Goal: Information Seeking & Learning: Learn about a topic

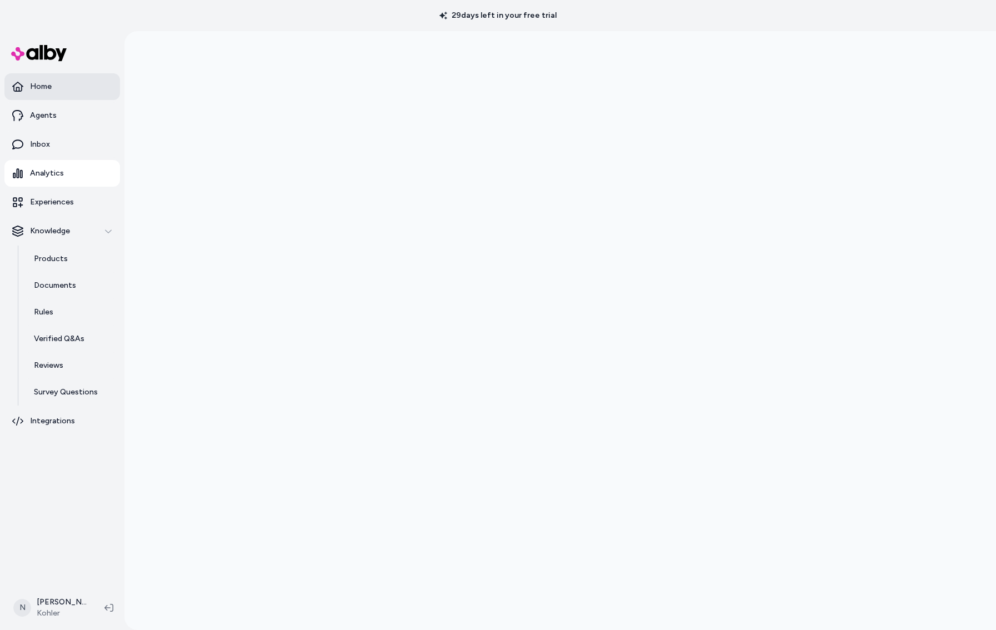
click at [50, 92] on link "Home" at bounding box center [62, 86] width 116 height 27
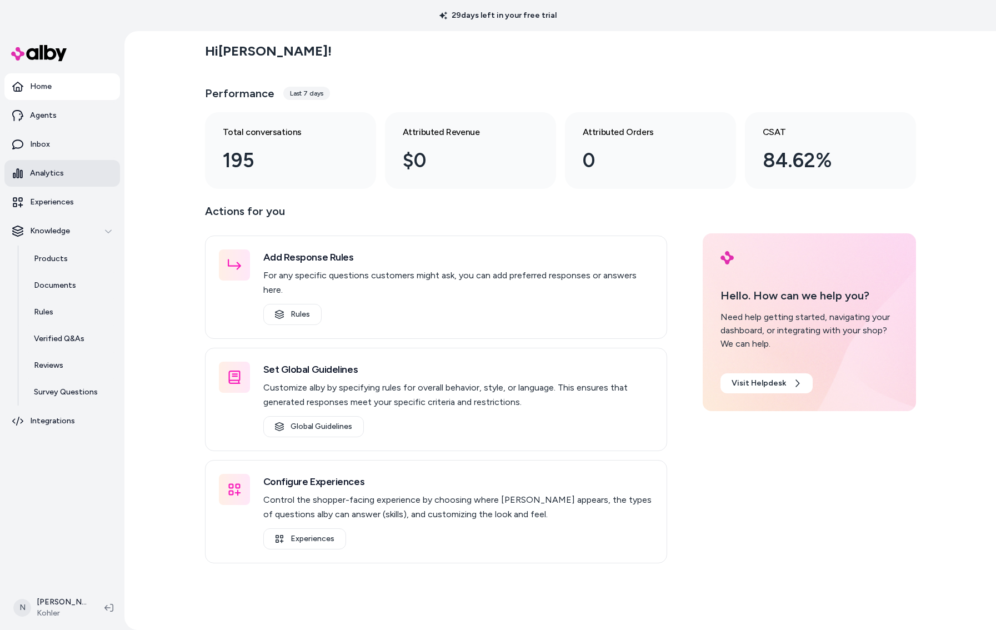
click at [49, 173] on p "Analytics" at bounding box center [47, 173] width 34 height 11
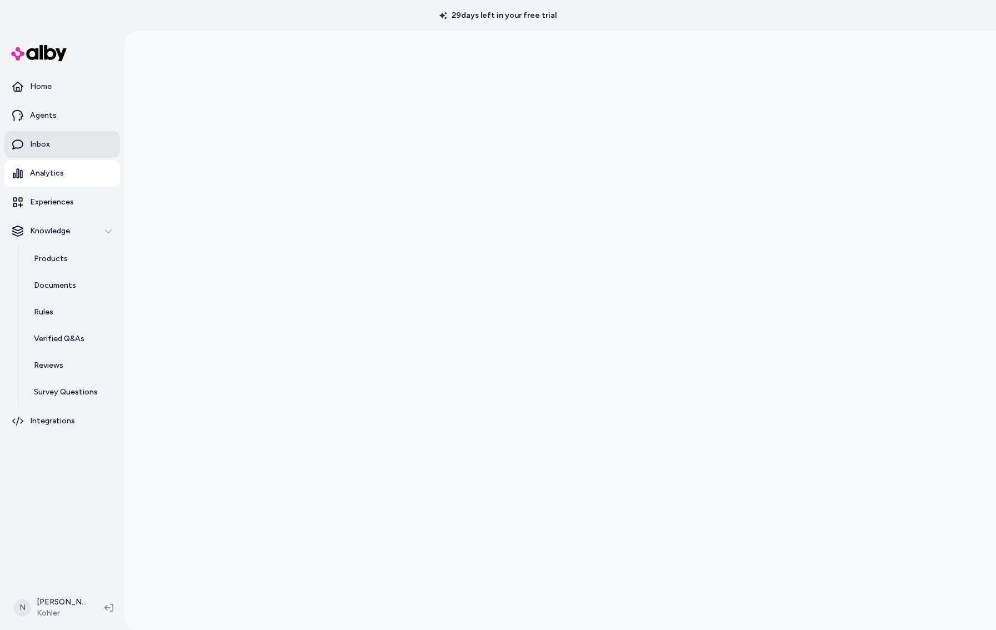
click at [42, 147] on p "Inbox" at bounding box center [40, 144] width 20 height 11
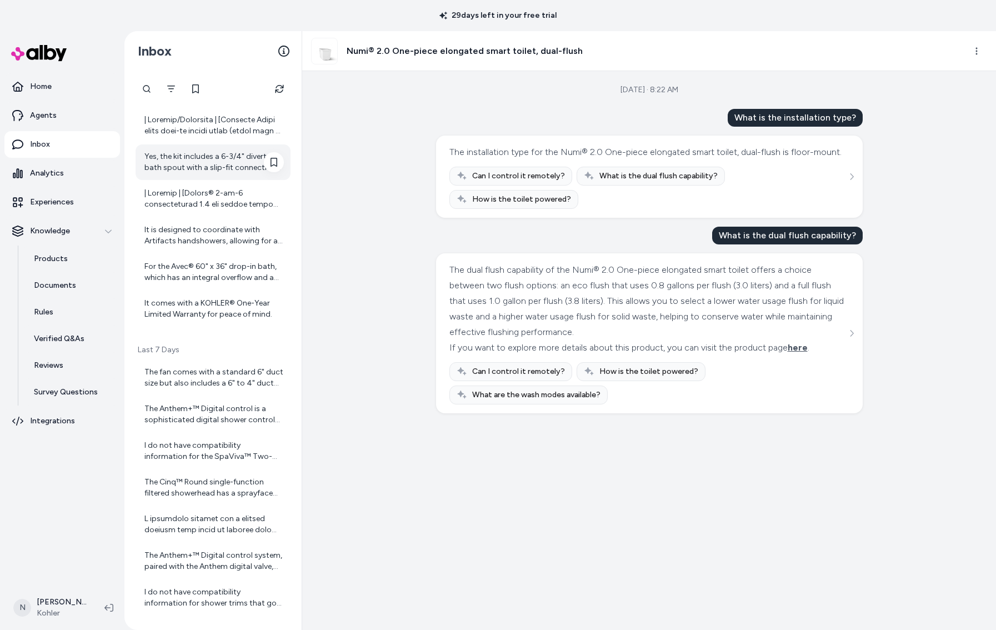
scroll to position [99, 0]
click at [282, 90] on icon "Refresh" at bounding box center [279, 88] width 9 height 9
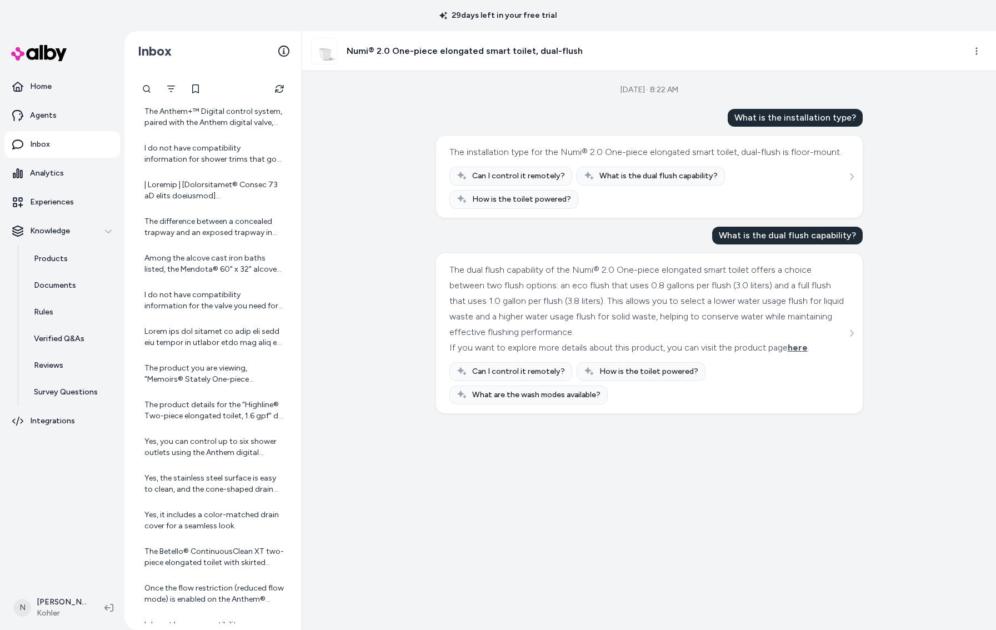
scroll to position [541, 0]
click at [210, 225] on div "The difference between a concealed trapway and an exposed trapway in toilets is…" at bounding box center [213, 227] width 139 height 22
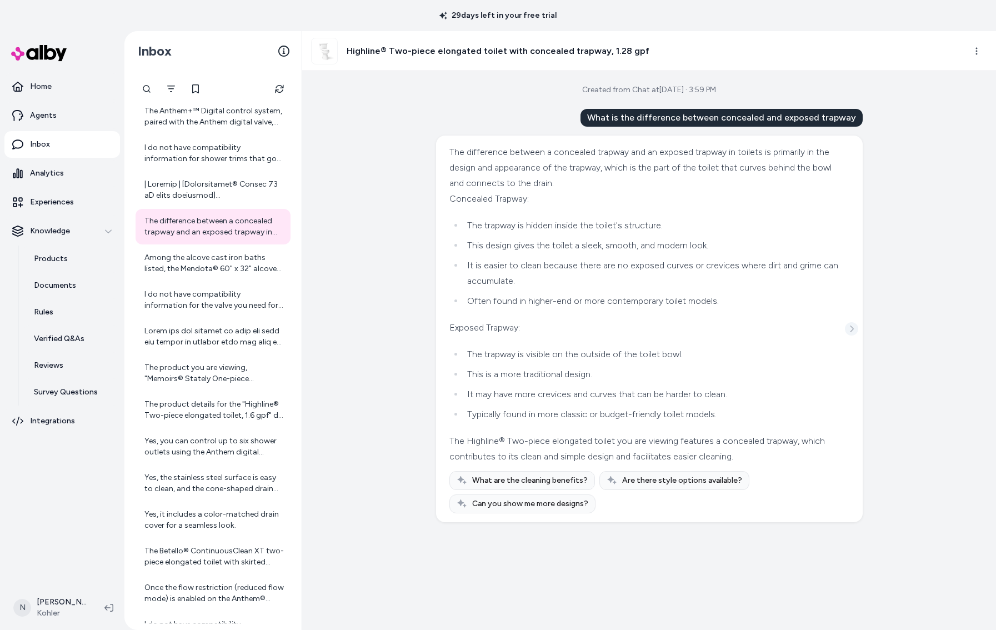
click at [853, 325] on icon "See more" at bounding box center [852, 329] width 8 height 8
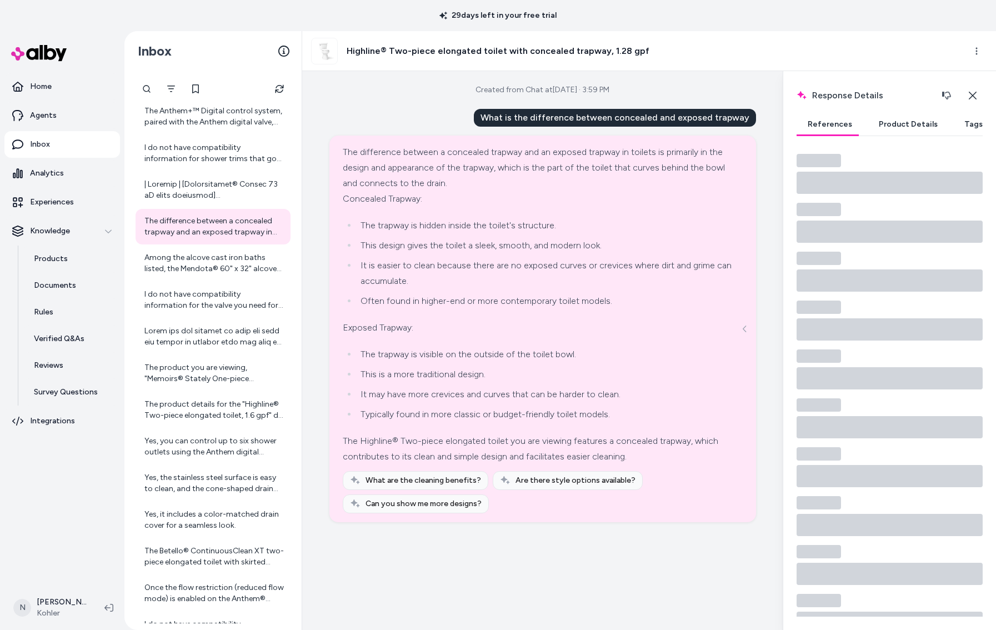
click at [914, 123] on button "Product Details" at bounding box center [908, 124] width 81 height 22
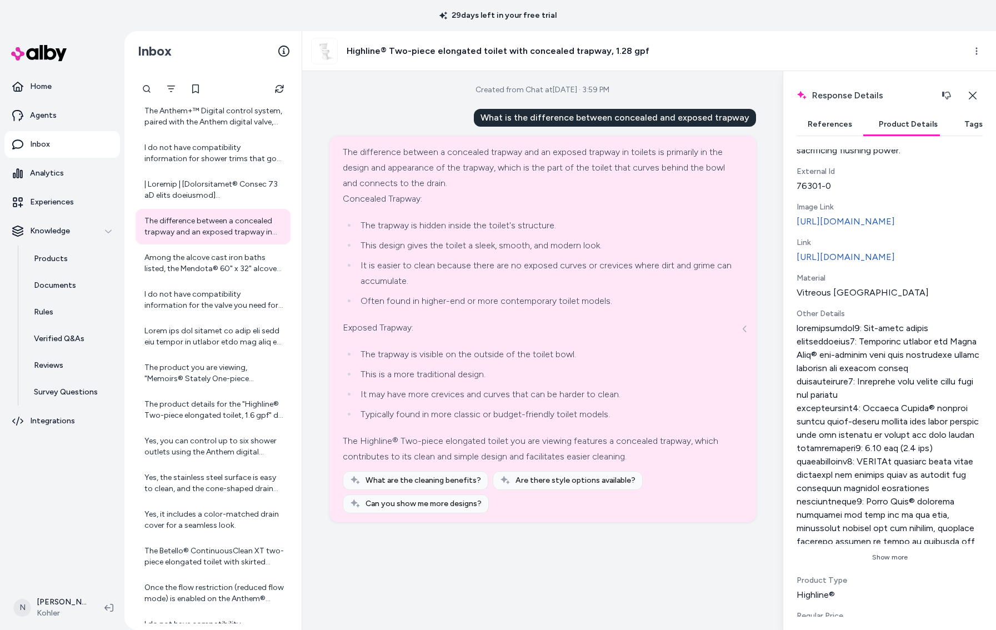
scroll to position [360, 0]
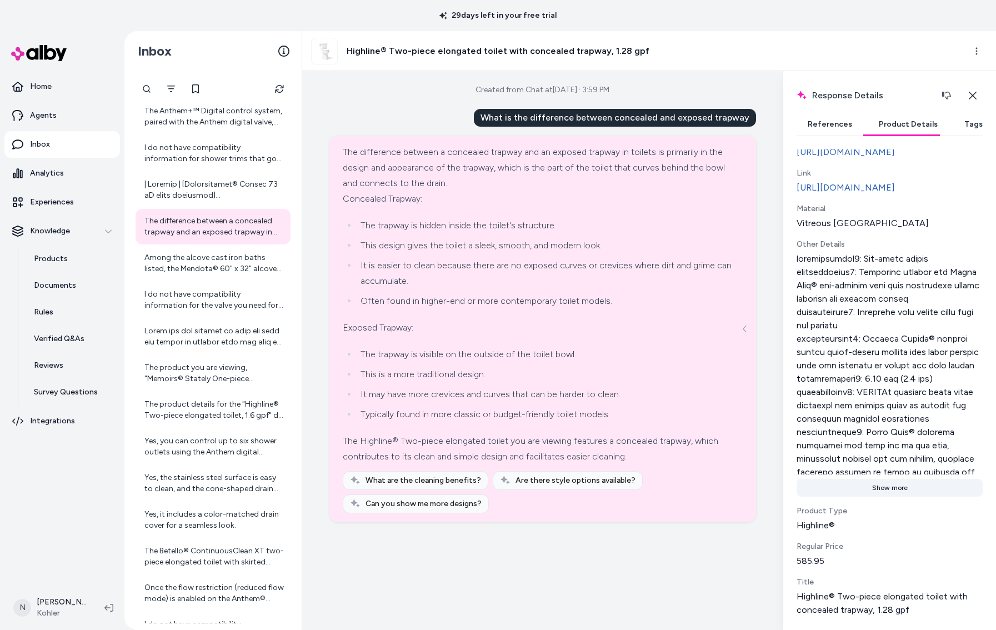
click at [888, 480] on button "Show more" at bounding box center [890, 488] width 186 height 18
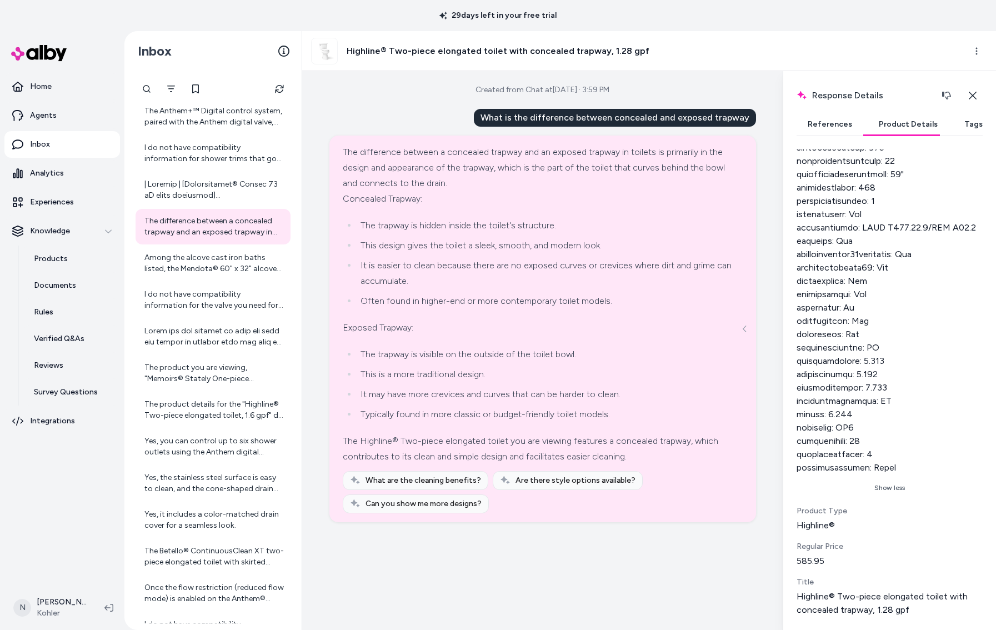
scroll to position [4, 0]
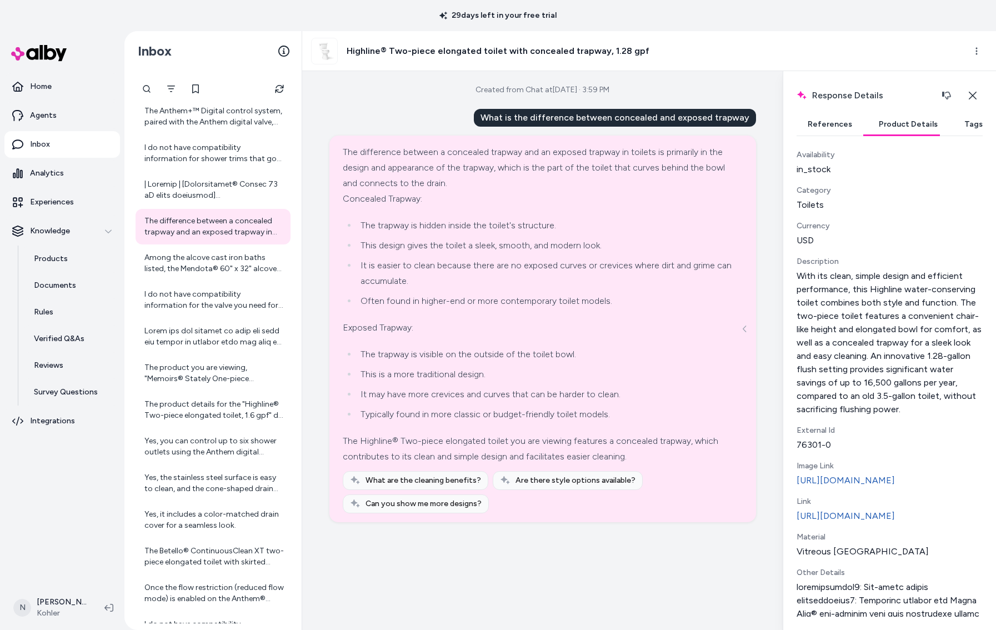
click at [830, 127] on button "References" at bounding box center [830, 124] width 67 height 22
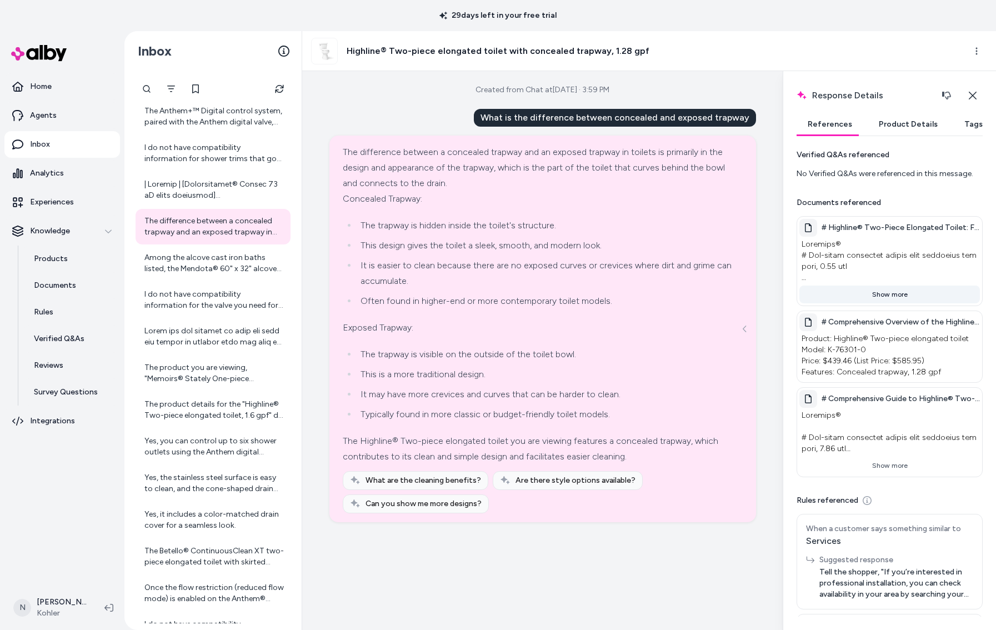
click at [889, 297] on button "Show more" at bounding box center [890, 295] width 181 height 18
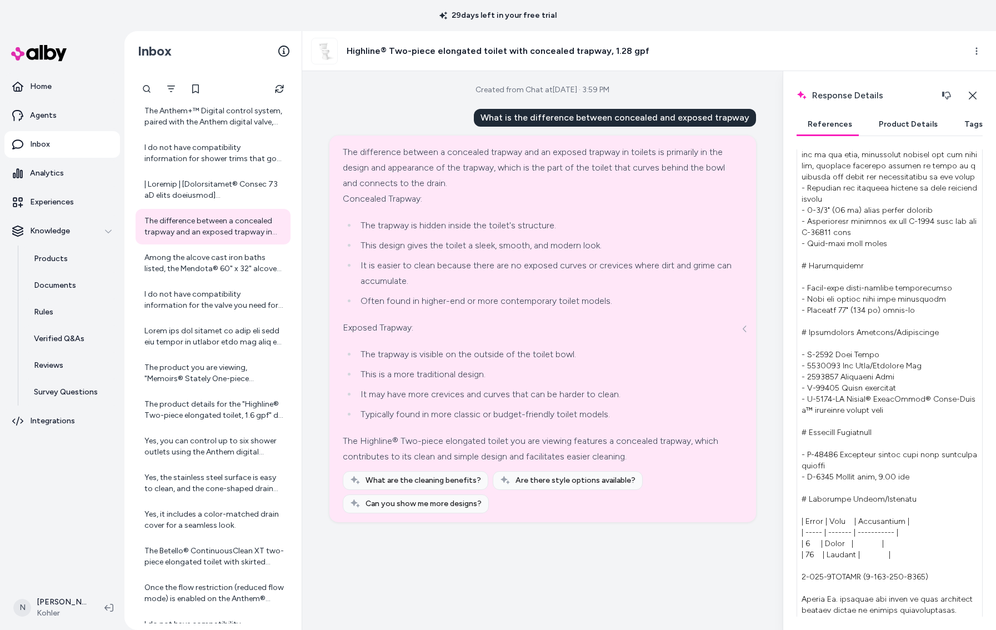
scroll to position [328, 0]
click at [36, 113] on p "Agents" at bounding box center [43, 115] width 27 height 11
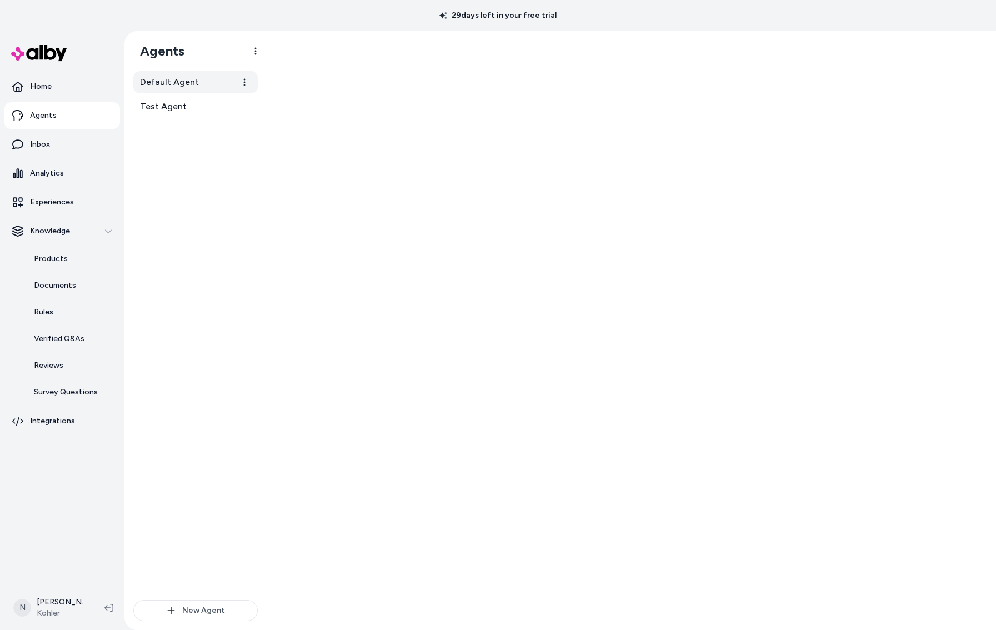
click at [169, 86] on span "Default Agent" at bounding box center [169, 82] width 59 height 13
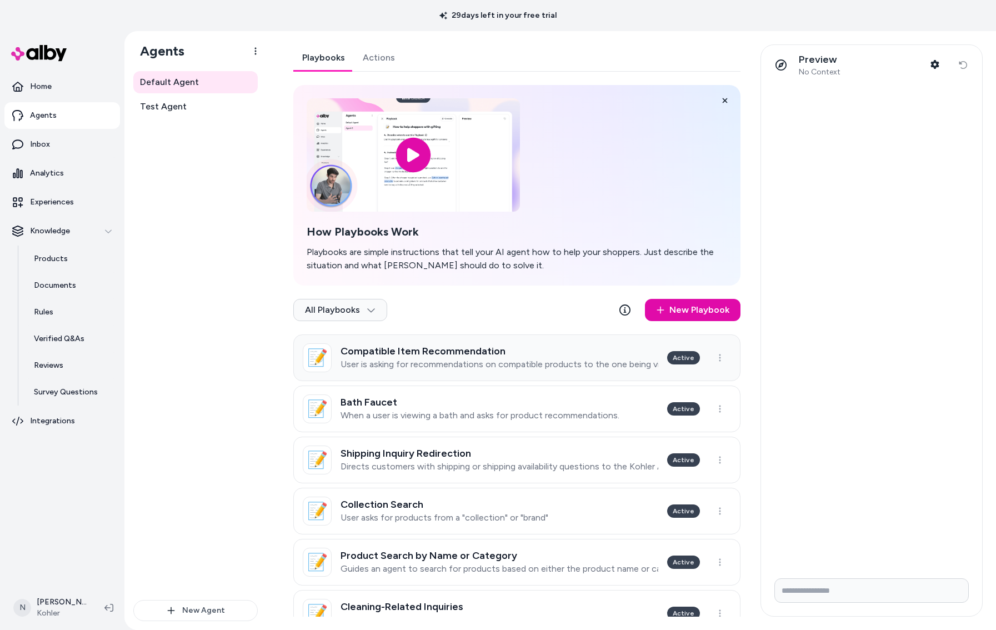
scroll to position [152, 0]
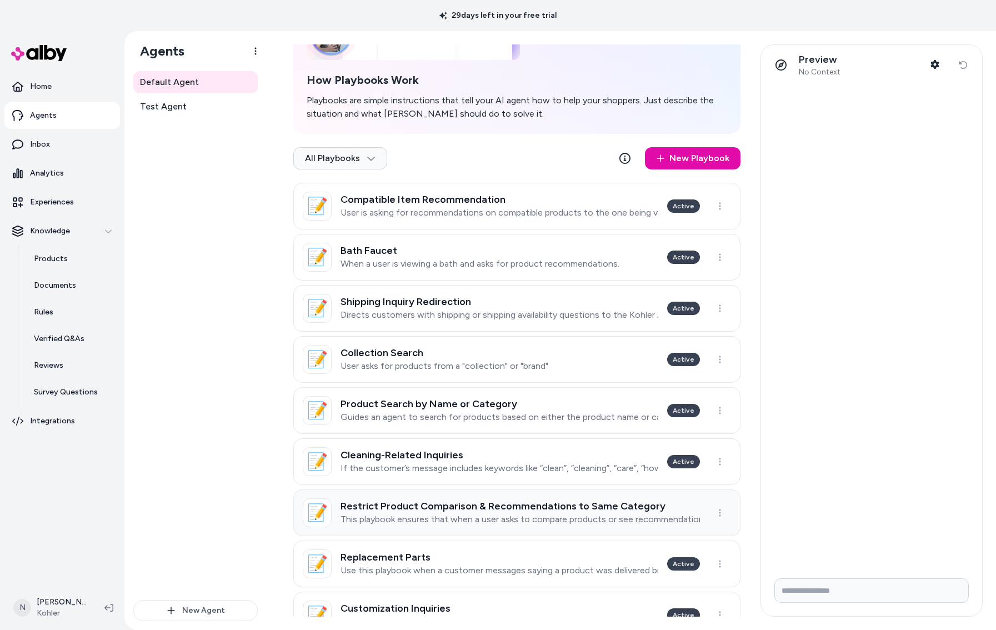
click at [497, 510] on h3 "Restrict Product Comparison & Recommendations to Same Category" at bounding box center [521, 506] width 360 height 11
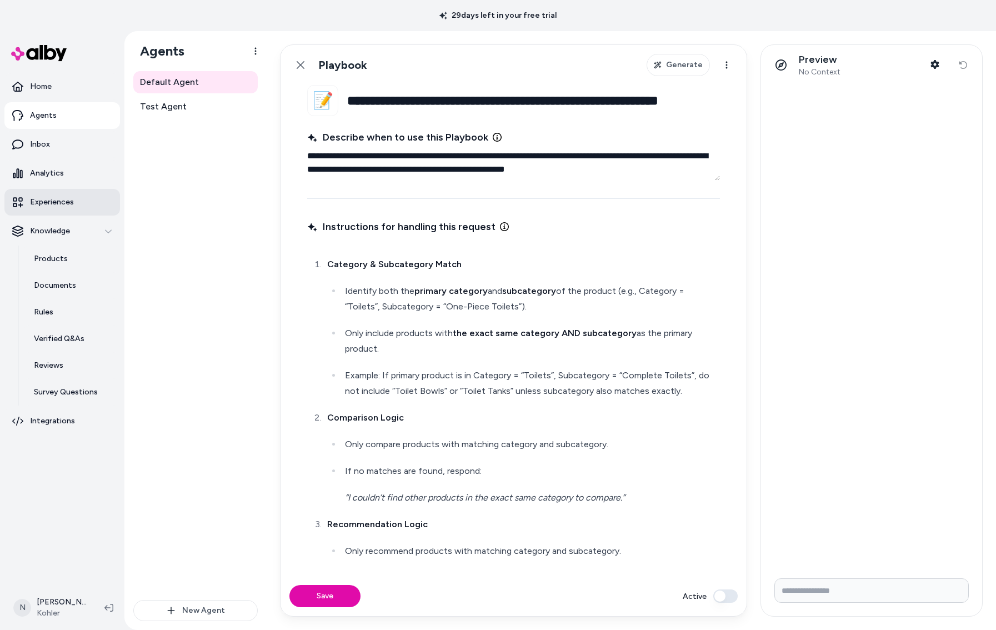
click at [31, 207] on p "Experiences" at bounding box center [52, 202] width 44 height 11
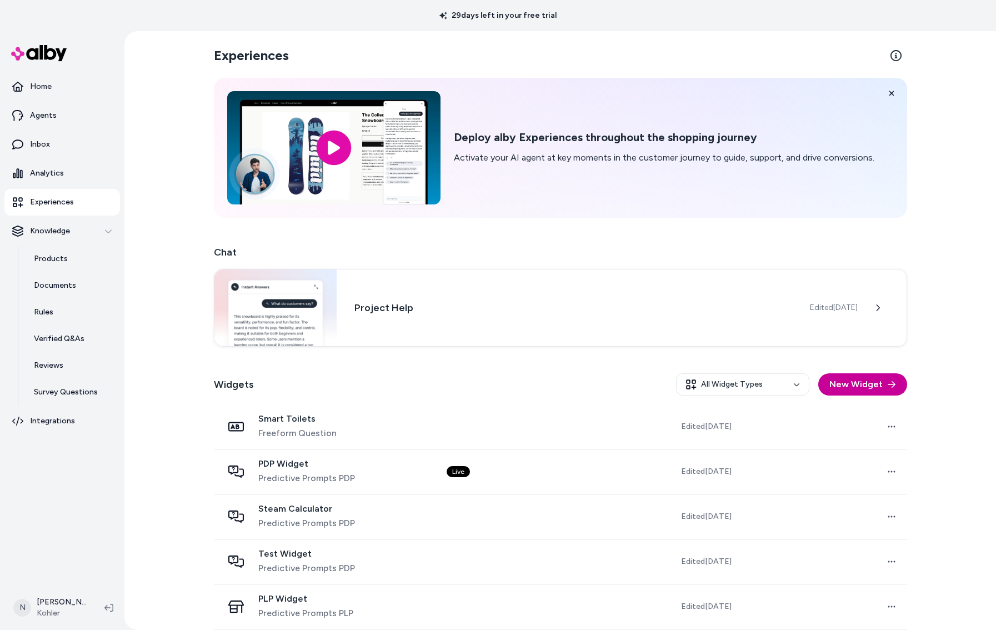
click at [855, 380] on button "New Widget" at bounding box center [863, 384] width 89 height 22
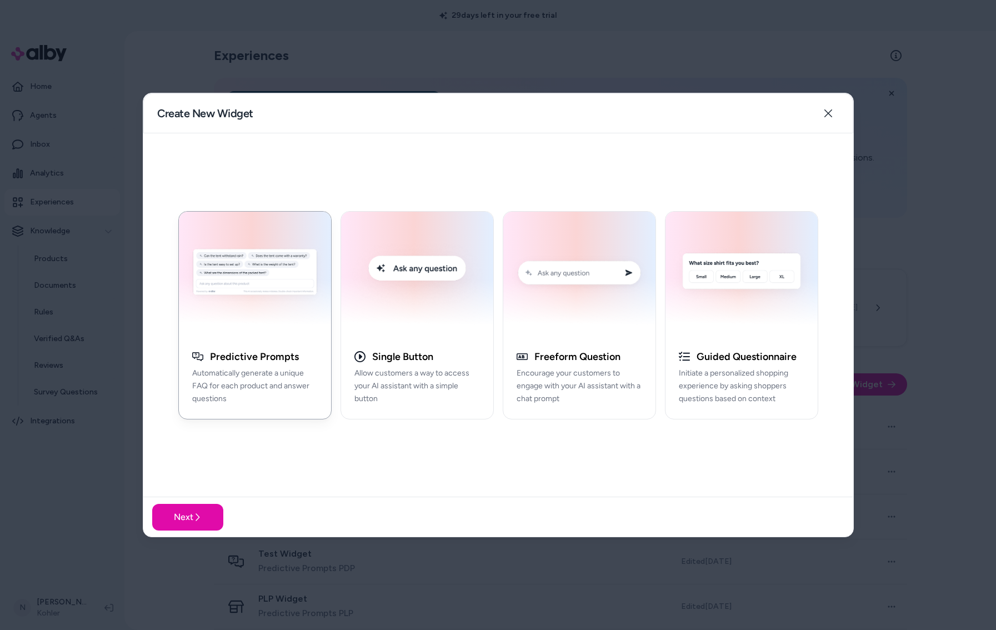
drag, startPoint x: 816, startPoint y: 119, endPoint x: 823, endPoint y: 120, distance: 6.7
click at [816, 119] on div "Create New Widget Close" at bounding box center [498, 113] width 710 height 40
click at [831, 118] on button "Close" at bounding box center [829, 113] width 22 height 22
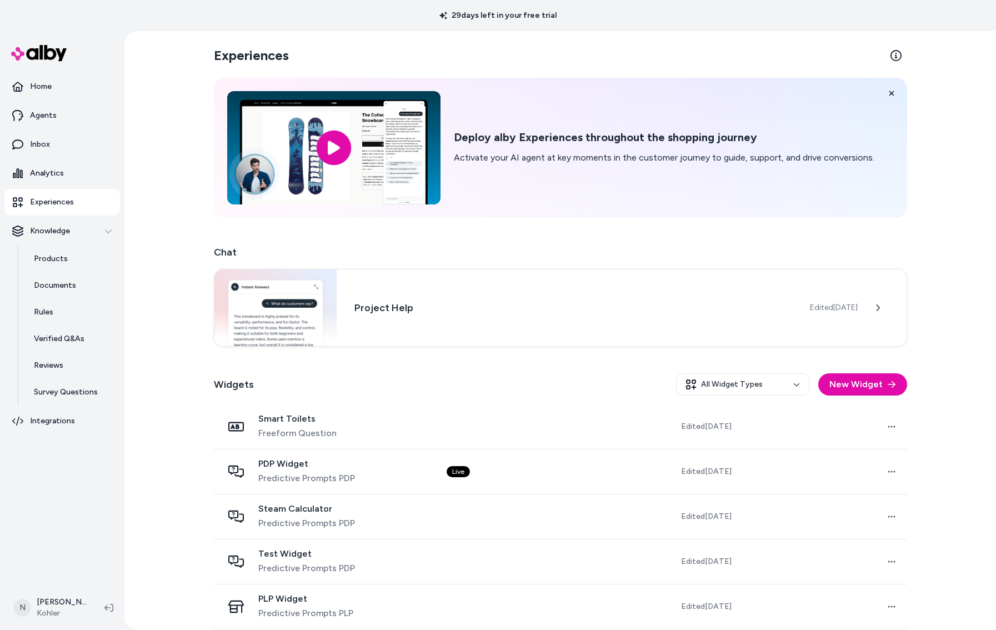
drag, startPoint x: 443, startPoint y: 13, endPoint x: 577, endPoint y: 21, distance: 134.2
click at [577, 21] on div "29 days left in your free trial" at bounding box center [498, 15] width 996 height 31
click at [48, 139] on p "Inbox" at bounding box center [40, 144] width 20 height 11
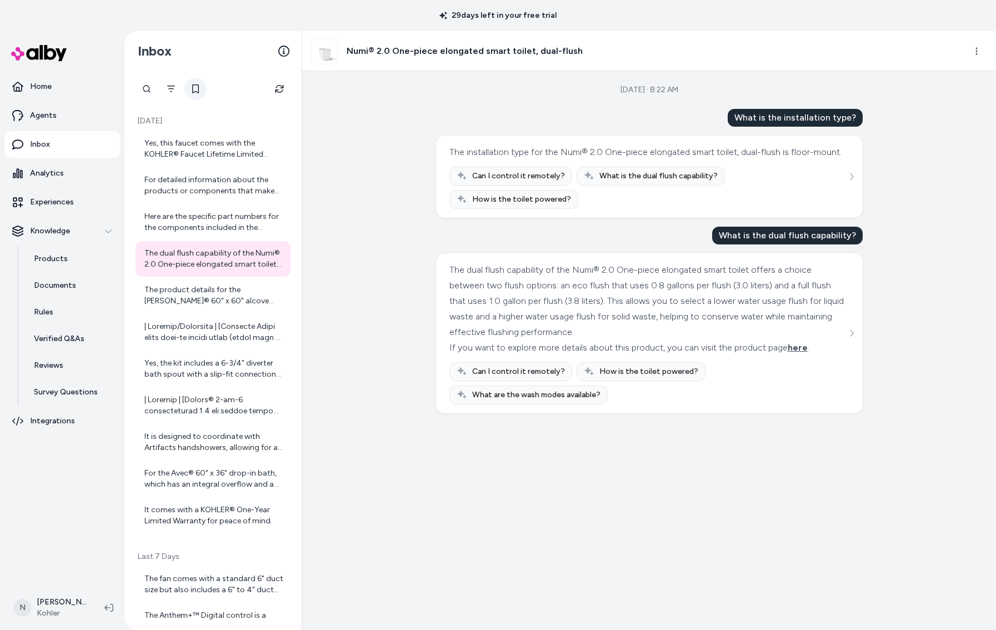
click at [196, 90] on icon at bounding box center [195, 88] width 9 height 9
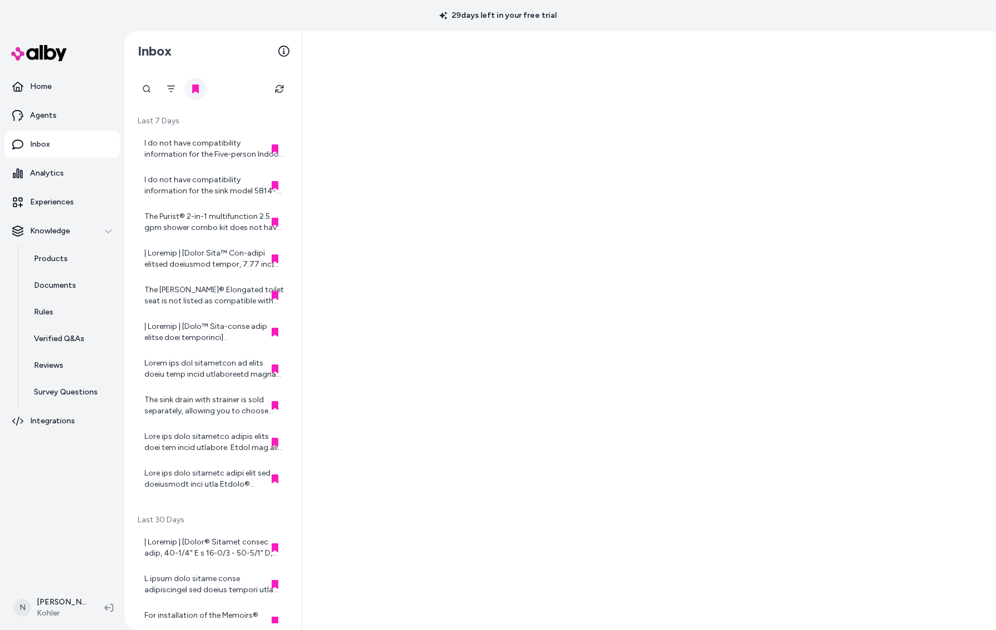
click at [196, 87] on icon at bounding box center [195, 88] width 7 height 9
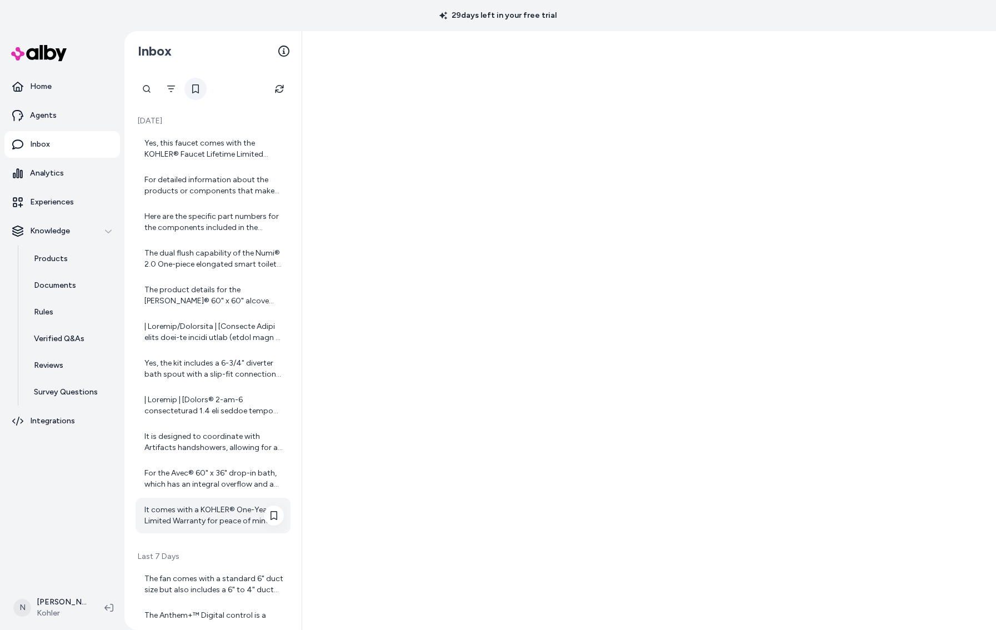
scroll to position [97, 0]
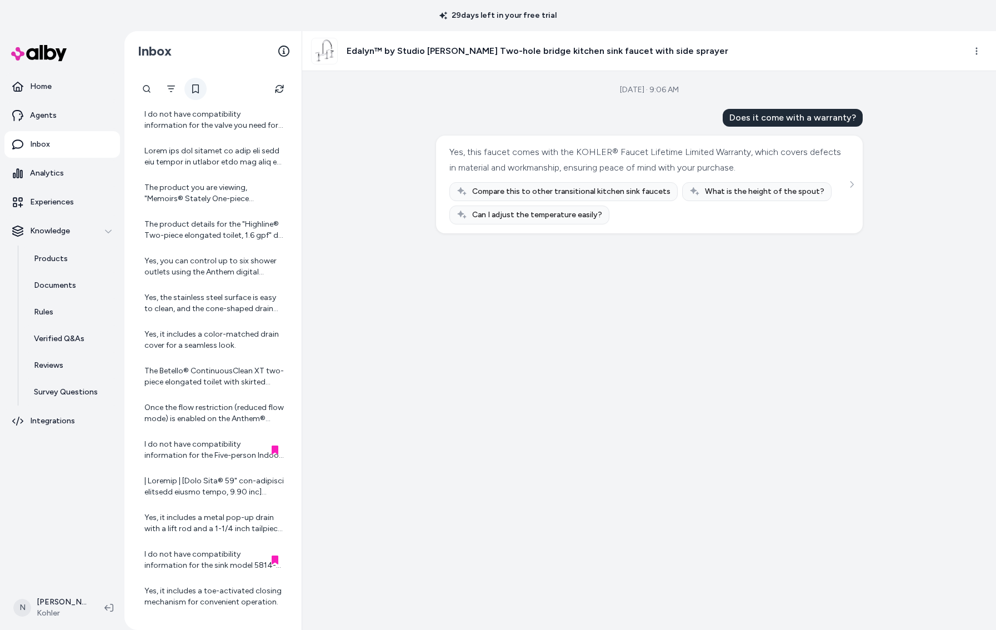
scroll to position [750, 0]
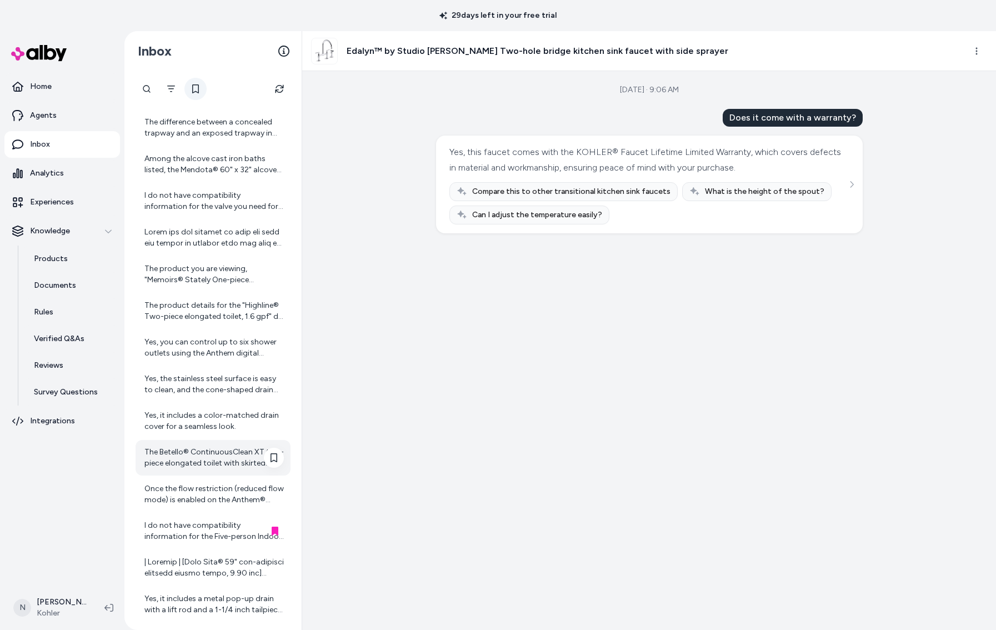
click at [190, 458] on div "The Betello® ContinuousClean XT two-piece elongated toilet with skirted trapway…" at bounding box center [213, 458] width 139 height 22
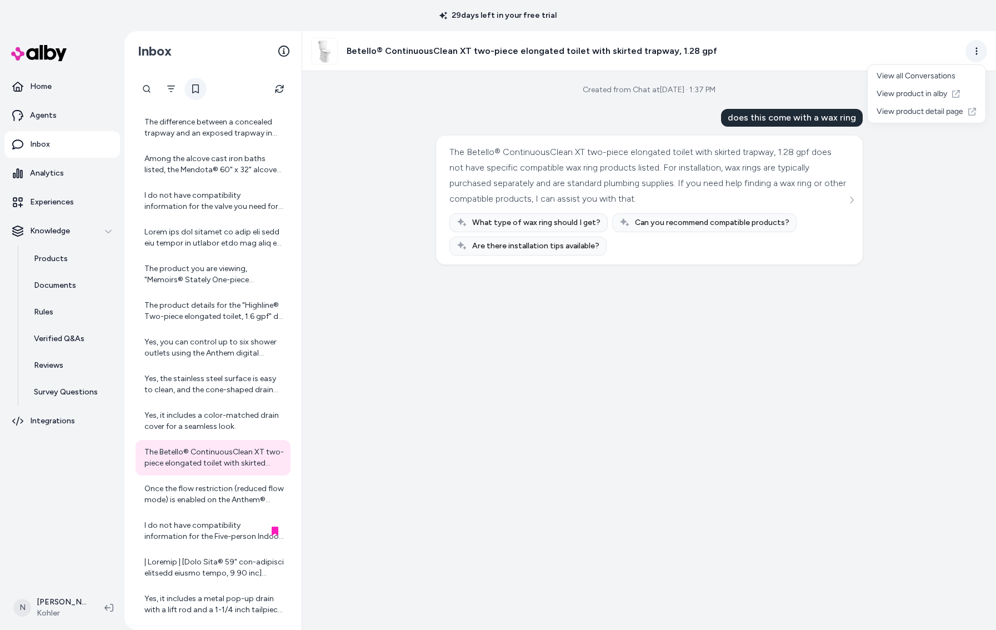
click at [980, 53] on html "29 days left in your free trial Home Agents Inbox Analytics Experiences Knowled…" at bounding box center [498, 315] width 996 height 630
click at [946, 111] on link "View product detail page" at bounding box center [927, 112] width 118 height 18
